Goal: Task Accomplishment & Management: Manage account settings

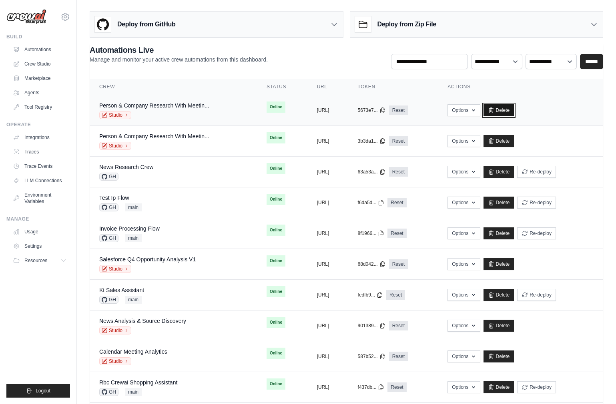
click at [492, 109] on link "Delete" at bounding box center [498, 110] width 31 height 12
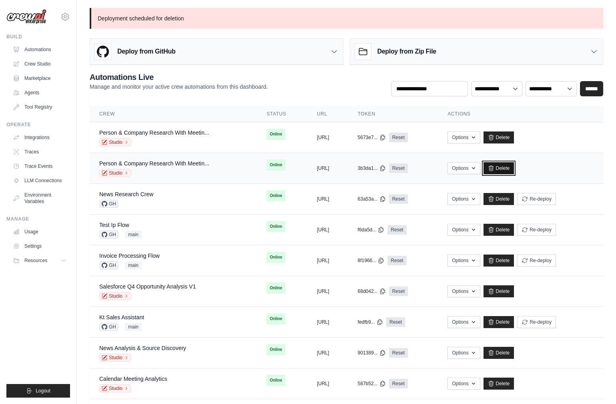
click at [514, 165] on link "Delete" at bounding box center [498, 168] width 31 height 12
click at [38, 297] on ul "Build Automations Crew Studio Marketplace Agents" at bounding box center [38, 216] width 64 height 364
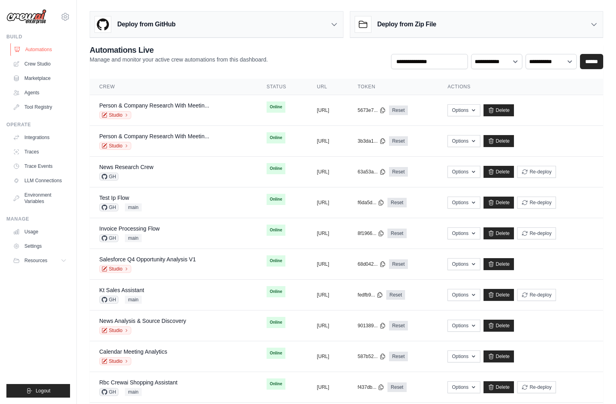
click at [35, 50] on link "Automations" at bounding box center [40, 49] width 60 height 13
